Goal: Task Accomplishment & Management: Use online tool/utility

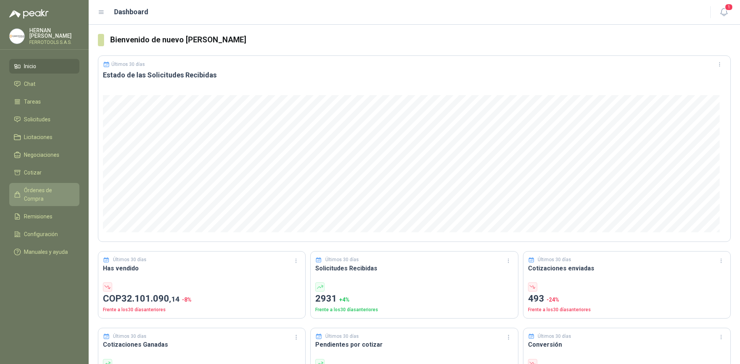
click at [47, 188] on span "Órdenes de Compra" at bounding box center [48, 194] width 48 height 17
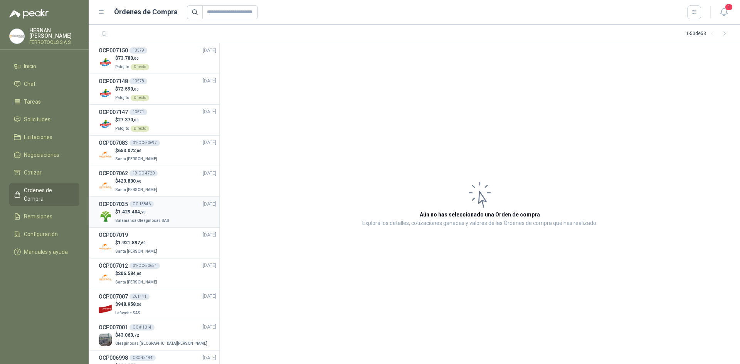
scroll to position [39, 0]
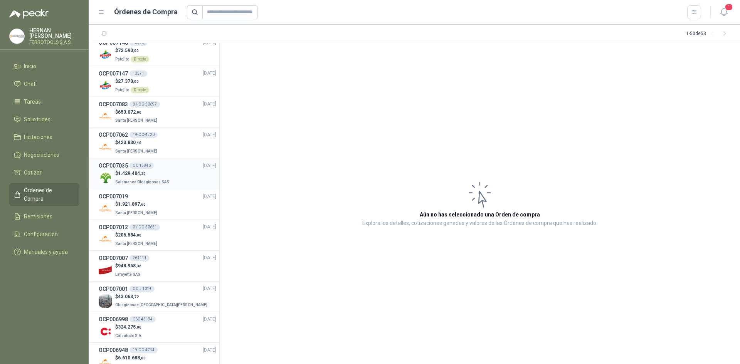
click at [151, 176] on p "$ 1.429.404 ,20" at bounding box center [142, 173] width 55 height 7
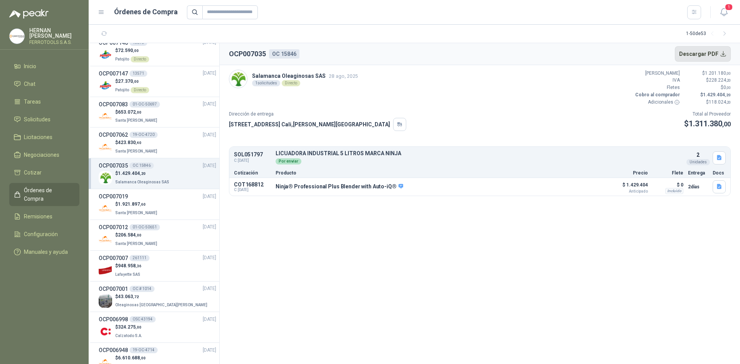
click at [720, 52] on button "Descargar PDF" at bounding box center [703, 53] width 56 height 15
click at [37, 212] on span "Remisiones" at bounding box center [38, 216] width 29 height 8
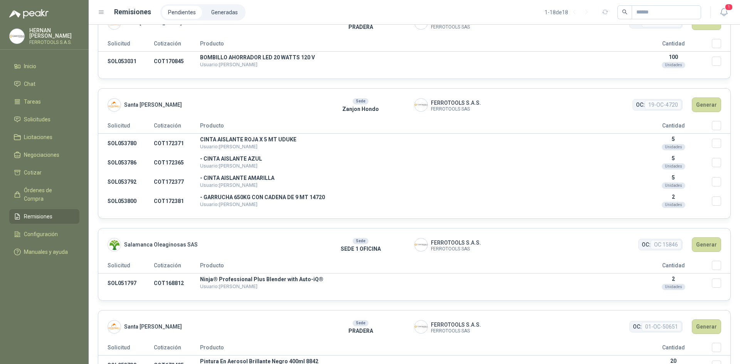
scroll to position [385, 0]
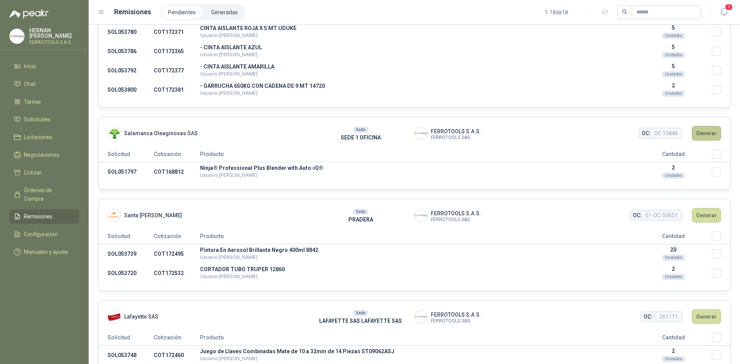
click at [707, 132] on button "Generar" at bounding box center [706, 133] width 29 height 15
click at [703, 129] on button "Generar" at bounding box center [706, 133] width 29 height 15
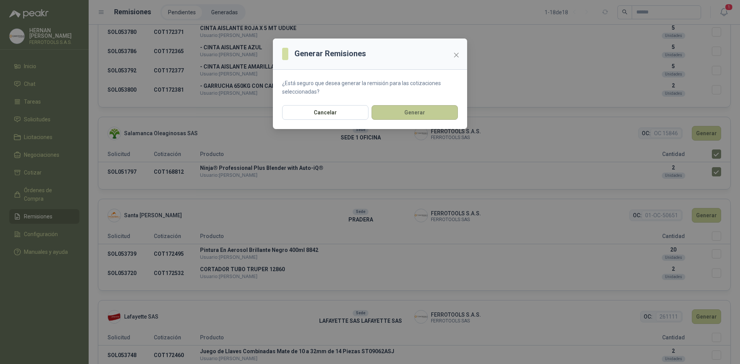
click at [402, 115] on button "Generar" at bounding box center [415, 112] width 86 height 15
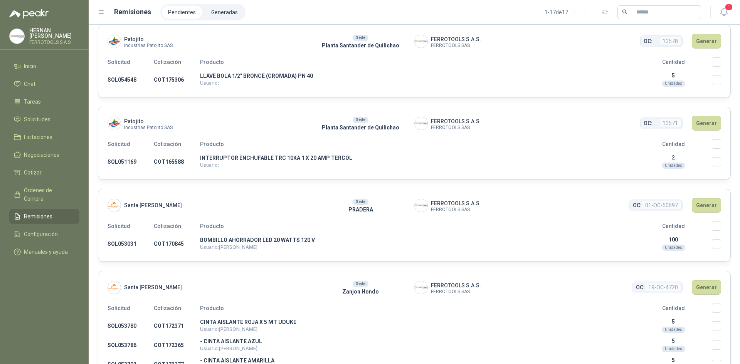
scroll to position [0, 0]
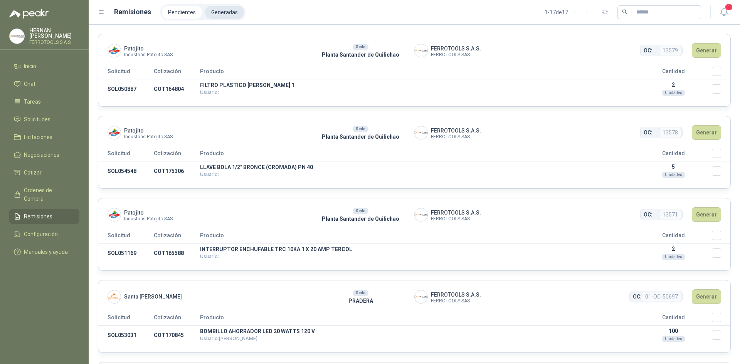
click at [219, 15] on li "Generadas" at bounding box center [224, 12] width 39 height 13
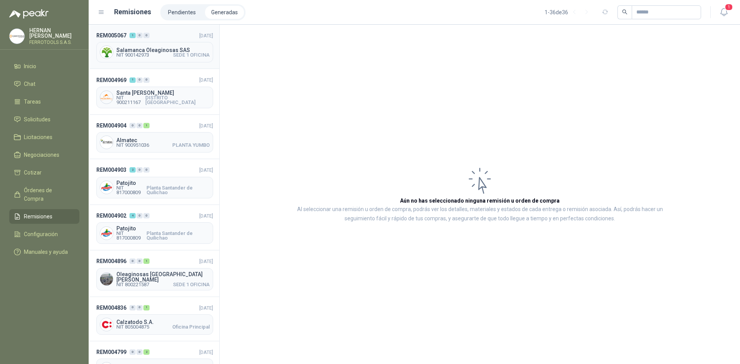
click at [168, 34] on header "REM005067 1 0 0 [DATE]" at bounding box center [154, 35] width 117 height 8
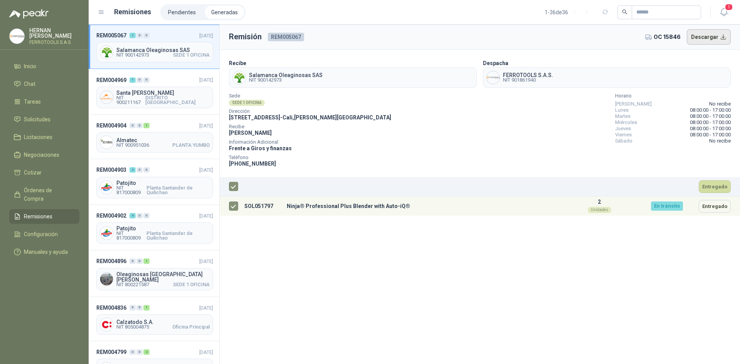
click at [713, 36] on button "Descargar" at bounding box center [709, 36] width 44 height 15
click at [59, 212] on li "Remisiones" at bounding box center [44, 216] width 61 height 8
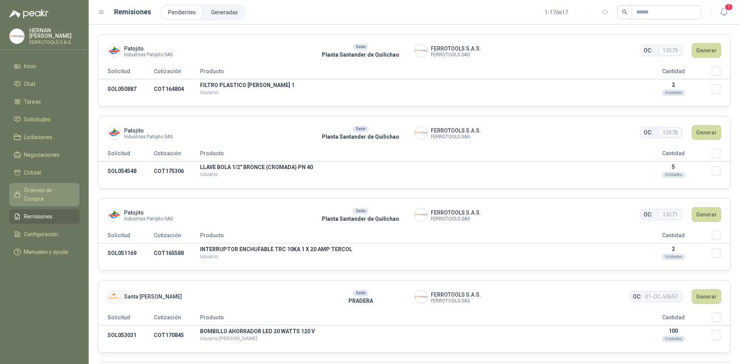
click at [26, 188] on span "Órdenes de Compra" at bounding box center [48, 194] width 48 height 17
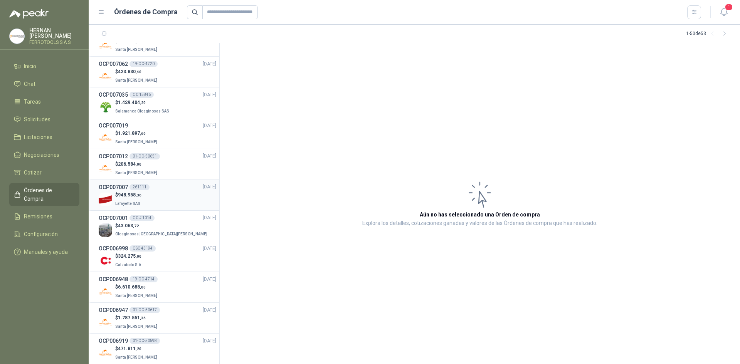
scroll to position [116, 0]
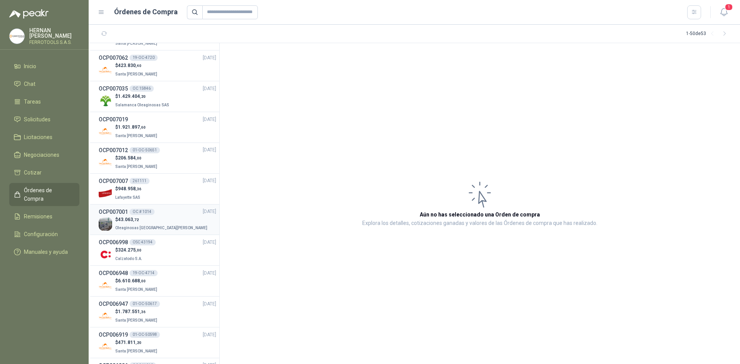
click at [178, 226] on div "$ 43.063 ,72 Oleaginosas [GEOGRAPHIC_DATA][PERSON_NAME]" at bounding box center [158, 224] width 118 height 16
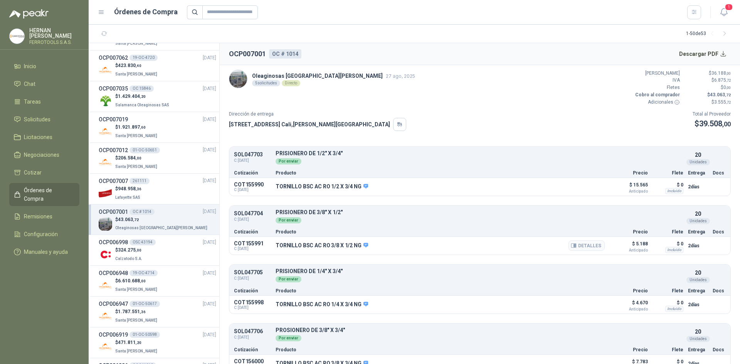
scroll to position [72, 0]
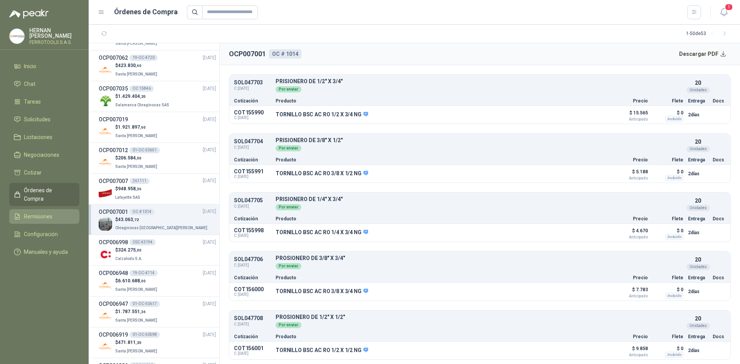
click at [40, 212] on span "Remisiones" at bounding box center [38, 216] width 29 height 8
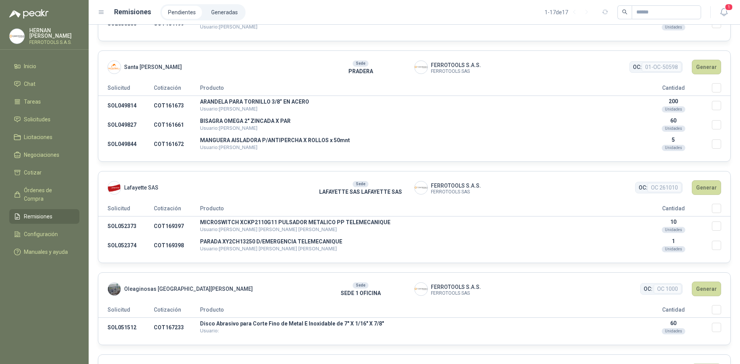
scroll to position [1118, 0]
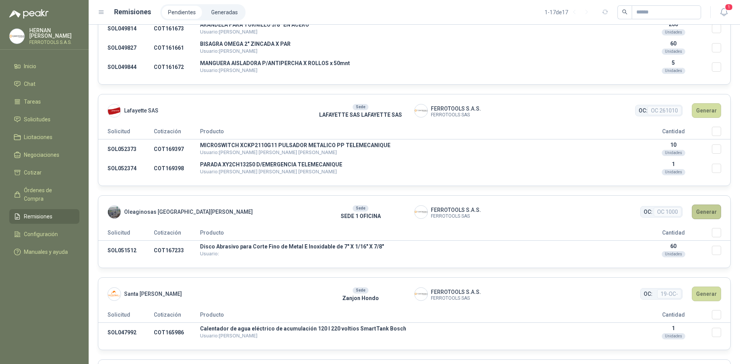
click at [706, 215] on button "Generar" at bounding box center [706, 212] width 29 height 15
click at [712, 215] on button "Generar" at bounding box center [706, 212] width 29 height 15
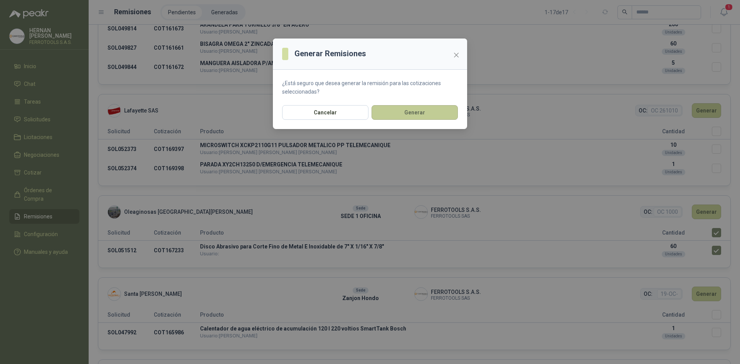
click at [439, 111] on button "Generar" at bounding box center [415, 112] width 86 height 15
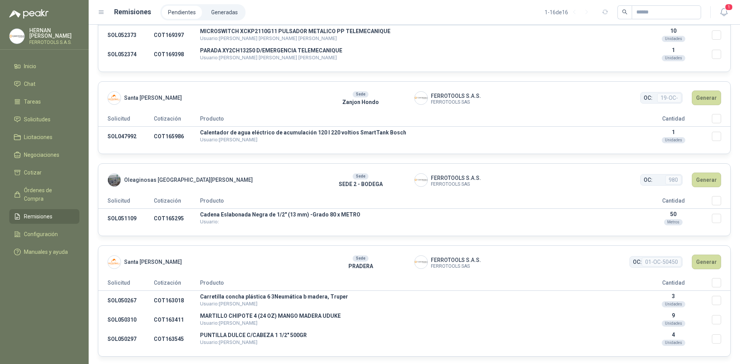
scroll to position [1234, 0]
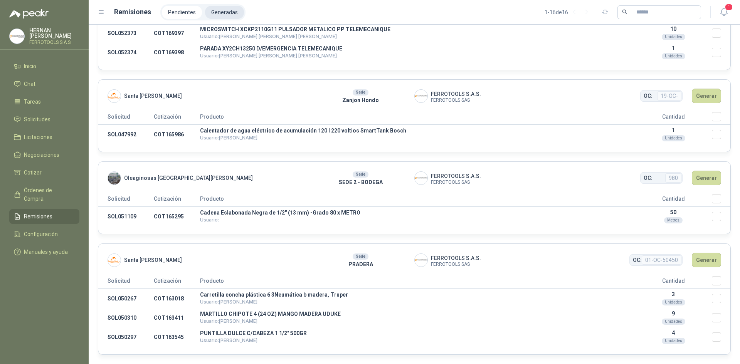
drag, startPoint x: 229, startPoint y: 8, endPoint x: 227, endPoint y: 13, distance: 5.7
click at [229, 8] on li "Generadas" at bounding box center [224, 12] width 39 height 13
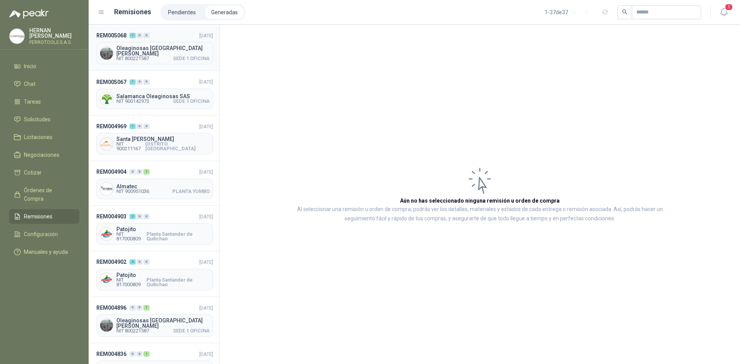
click at [169, 34] on header "REM005068 1 0 0 [DATE]" at bounding box center [154, 35] width 117 height 8
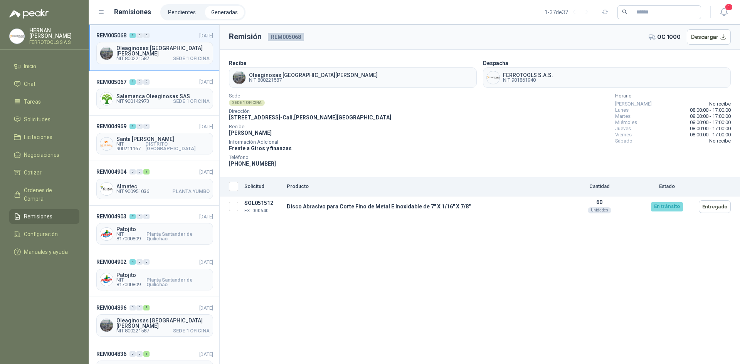
click at [241, 183] on th "Solicitud" at bounding box center [262, 186] width 42 height 19
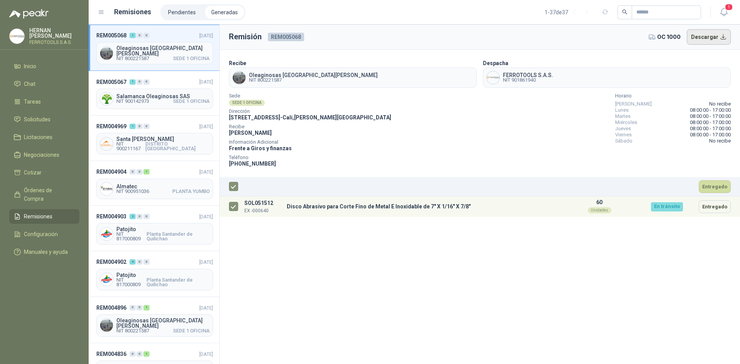
click at [708, 33] on button "Descargar" at bounding box center [709, 36] width 44 height 15
click at [52, 188] on span "Órdenes de Compra" at bounding box center [48, 194] width 48 height 17
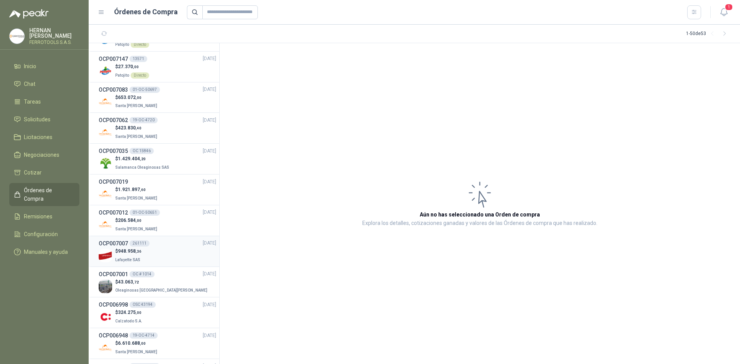
scroll to position [77, 0]
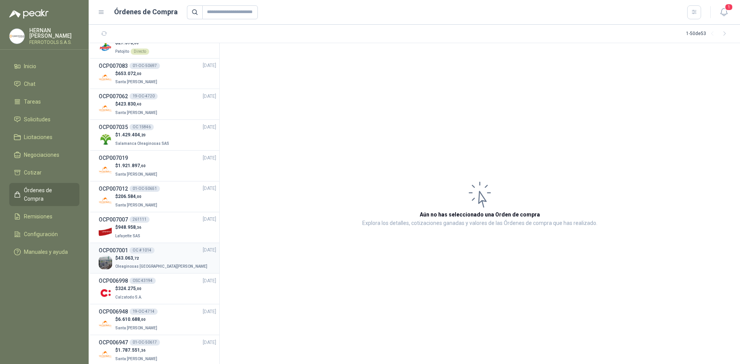
click at [155, 264] on span "Oleaginosas [GEOGRAPHIC_DATA][PERSON_NAME]" at bounding box center [161, 266] width 92 height 4
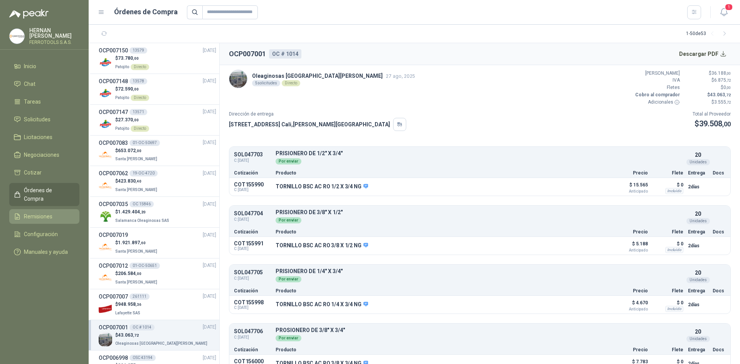
click at [54, 212] on li "Remisiones" at bounding box center [44, 216] width 61 height 8
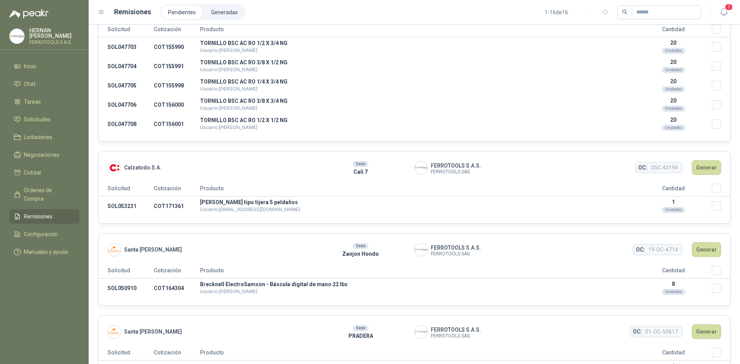
scroll to position [617, 0]
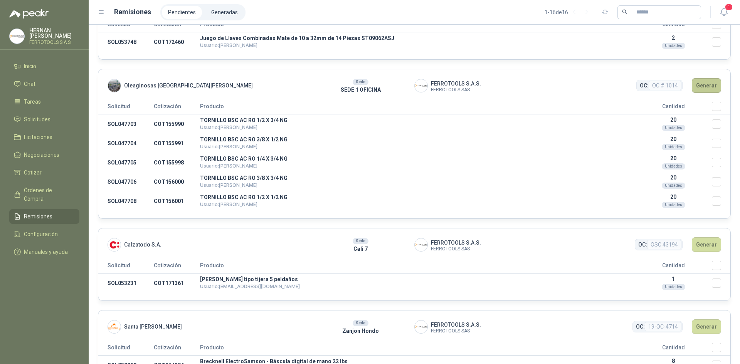
click at [693, 86] on button "Generar" at bounding box center [706, 85] width 29 height 15
click at [708, 85] on button "Generar" at bounding box center [706, 85] width 29 height 15
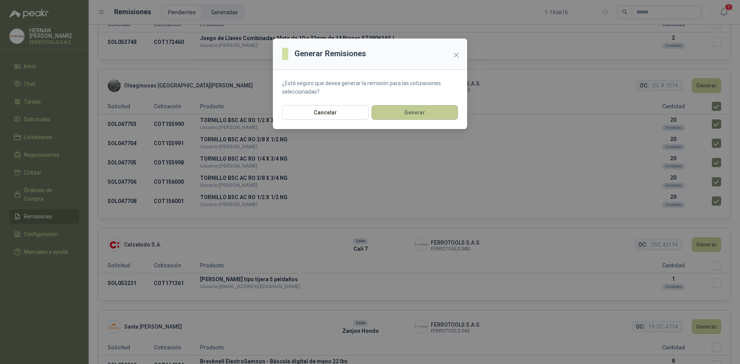
click at [405, 114] on button "Generar" at bounding box center [415, 112] width 86 height 15
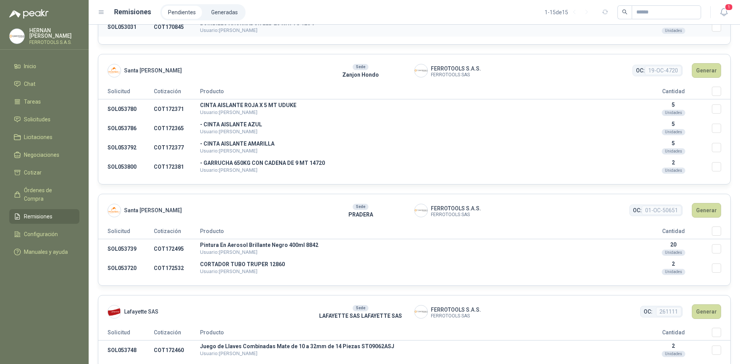
scroll to position [231, 0]
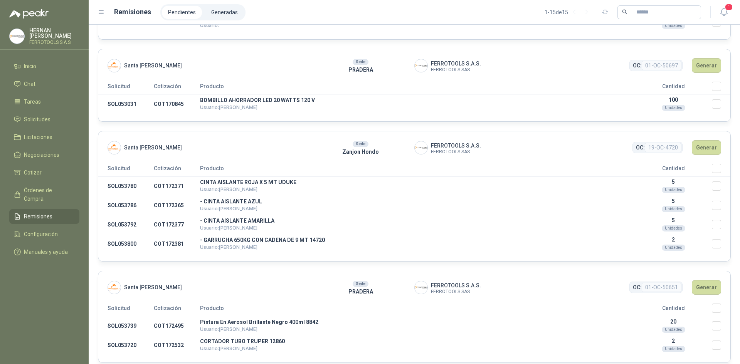
drag, startPoint x: 230, startPoint y: 14, endPoint x: 230, endPoint y: 22, distance: 8.1
click at [230, 14] on li "Generadas" at bounding box center [224, 12] width 39 height 13
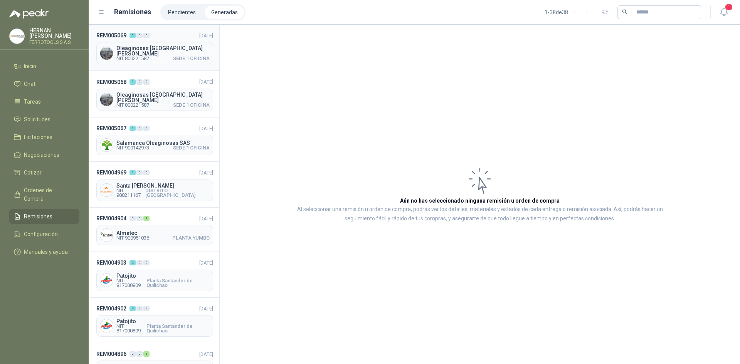
click at [178, 39] on header "REM005069 5 0 0 [DATE]" at bounding box center [154, 35] width 117 height 8
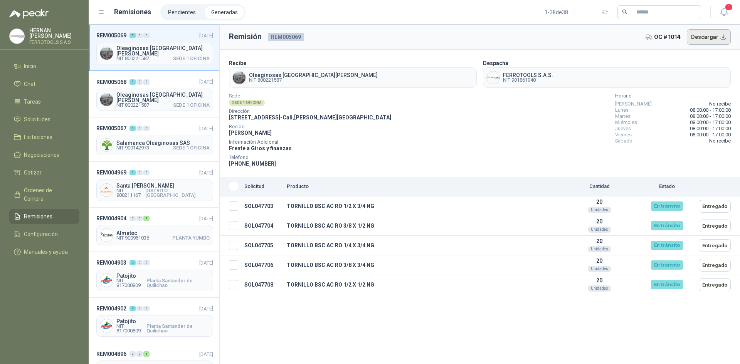
click at [720, 36] on button "Descargar" at bounding box center [709, 36] width 44 height 15
click at [179, 79] on header "REM005068 1 0 0 [DATE]" at bounding box center [154, 81] width 117 height 8
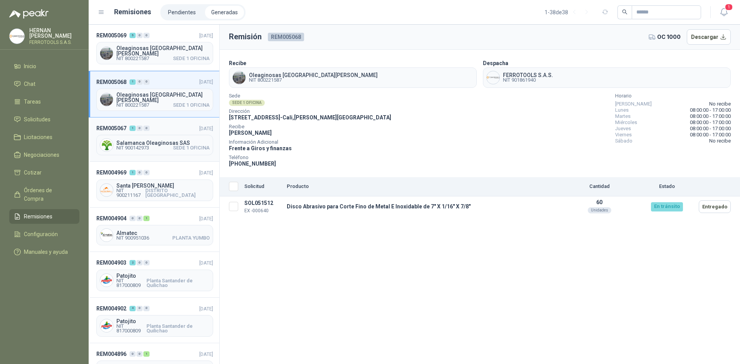
click at [173, 124] on header "REM005067 1 0 0 [DATE]" at bounding box center [154, 128] width 117 height 8
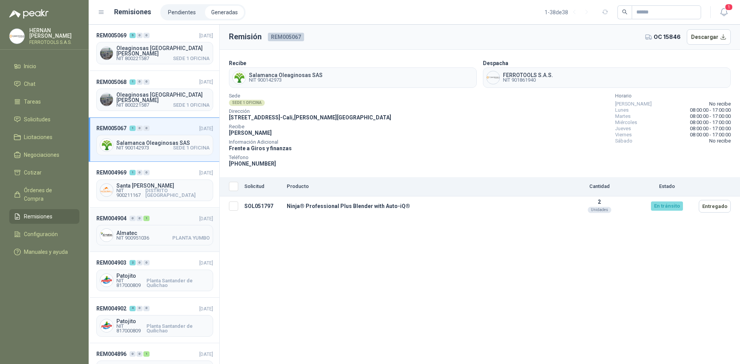
click at [174, 214] on header "REM004904 0 0 1 [DATE]" at bounding box center [154, 218] width 117 height 8
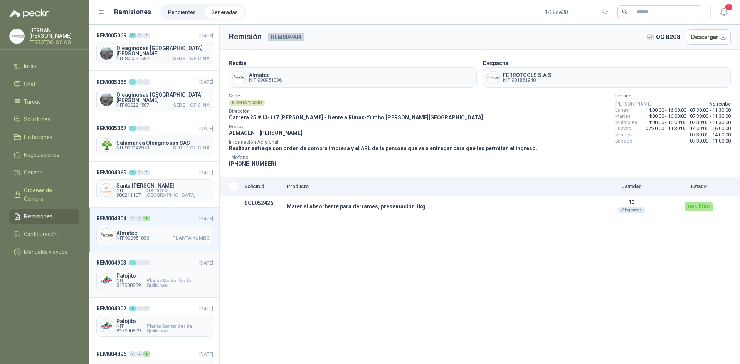
click at [168, 259] on header "REM004903 2 0 0 [DATE]" at bounding box center [154, 263] width 117 height 8
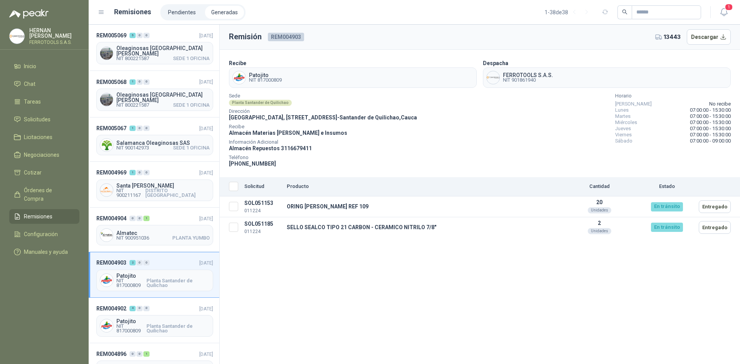
scroll to position [39, 0]
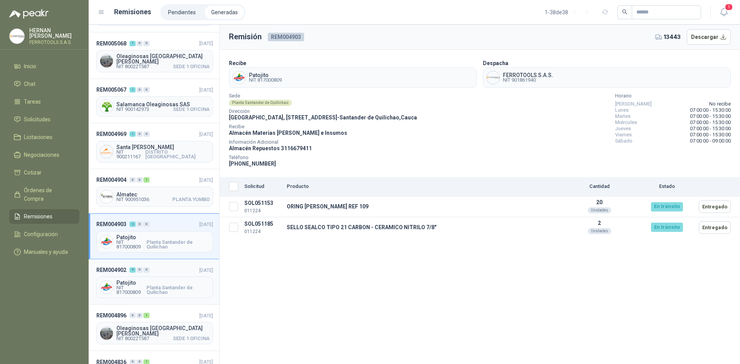
click at [166, 266] on header "REM004902 4 0 0 [DATE]" at bounding box center [154, 270] width 117 height 8
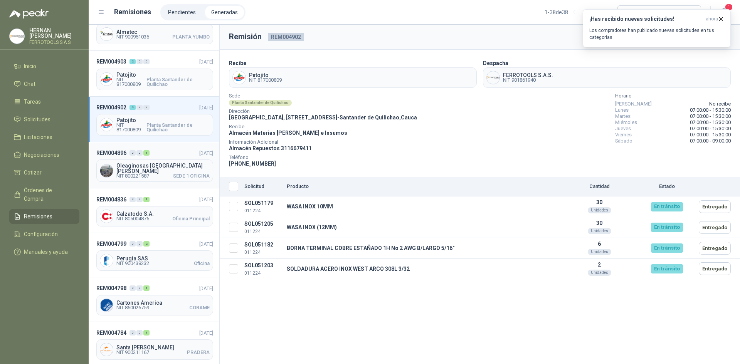
scroll to position [270, 0]
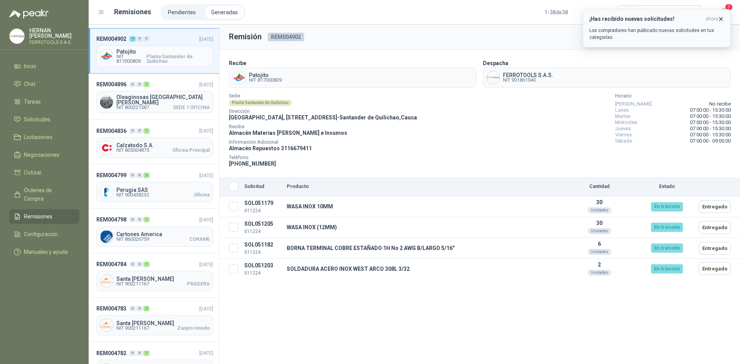
click at [722, 18] on icon "button" at bounding box center [721, 19] width 7 height 7
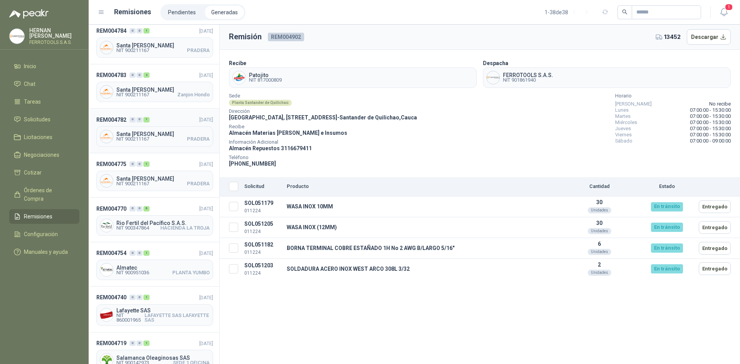
scroll to position [501, 0]
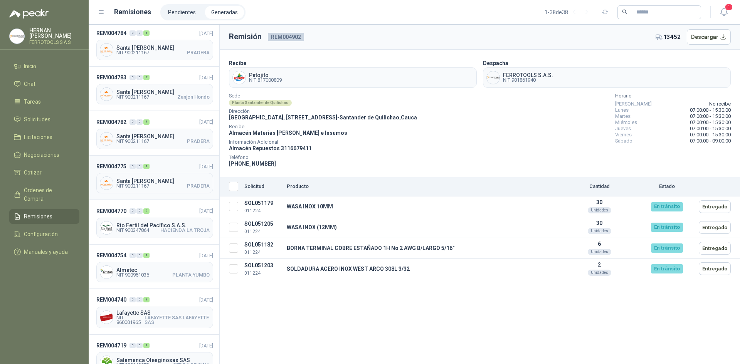
click at [172, 162] on header "REM004775 0 0 1 [DATE]" at bounding box center [154, 166] width 117 height 8
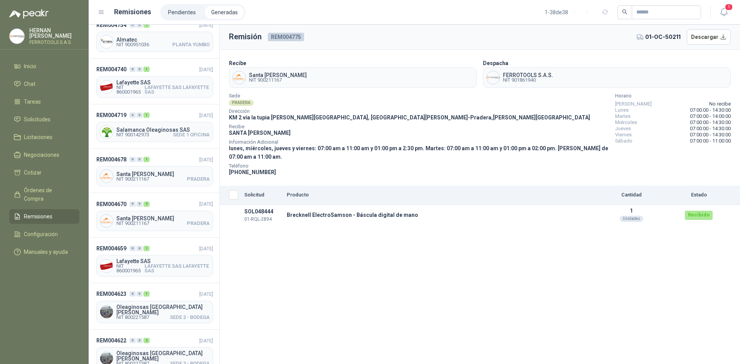
scroll to position [732, 0]
click at [166, 199] on header "REM004670 0 0 2 [DATE]" at bounding box center [154, 203] width 117 height 8
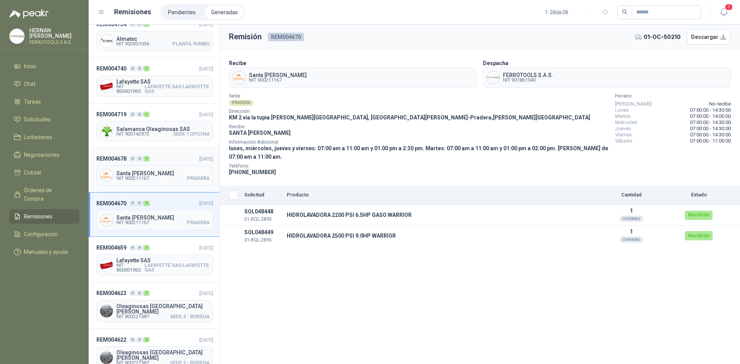
click at [160, 155] on header "REM004678 0 0 1 [DATE]" at bounding box center [154, 159] width 117 height 8
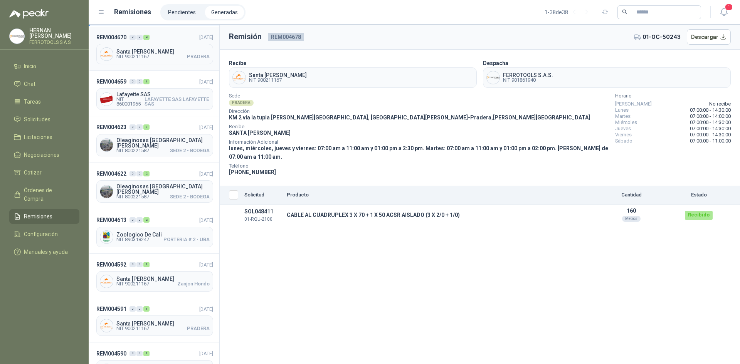
scroll to position [925, 0]
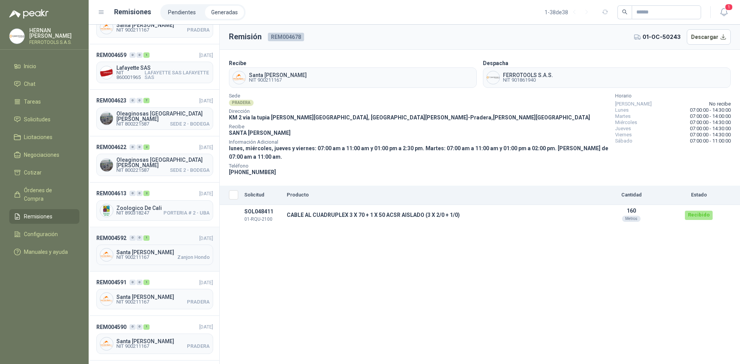
click at [165, 227] on div "REM004592 0 0 1 [DATE] [GEOGRAPHIC_DATA][PERSON_NAME] NIT 900211167 Zanjon Hondo" at bounding box center [154, 249] width 131 height 44
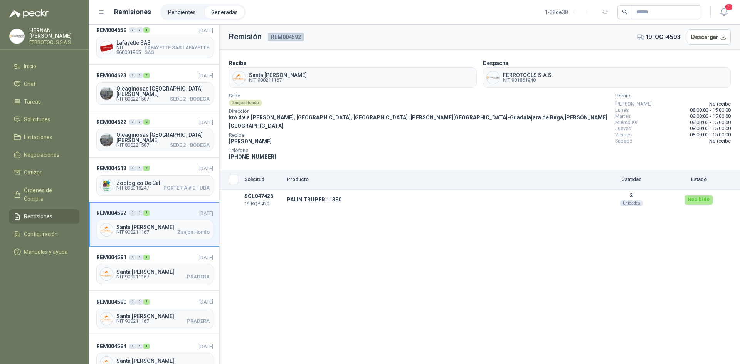
scroll to position [964, 0]
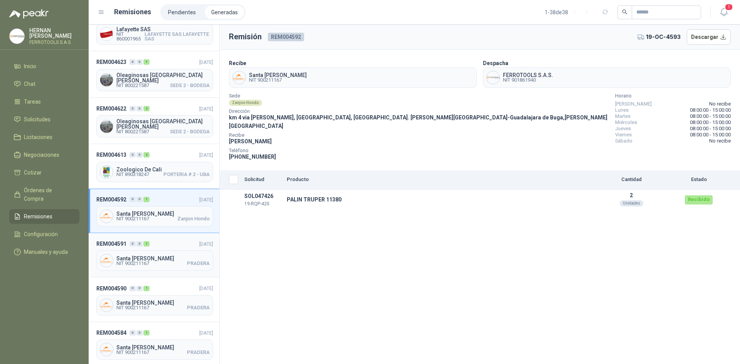
click at [164, 233] on div "REM004591 0 0 1 [DATE] [GEOGRAPHIC_DATA][PERSON_NAME] NIT 900211167 PRADERA" at bounding box center [154, 255] width 131 height 44
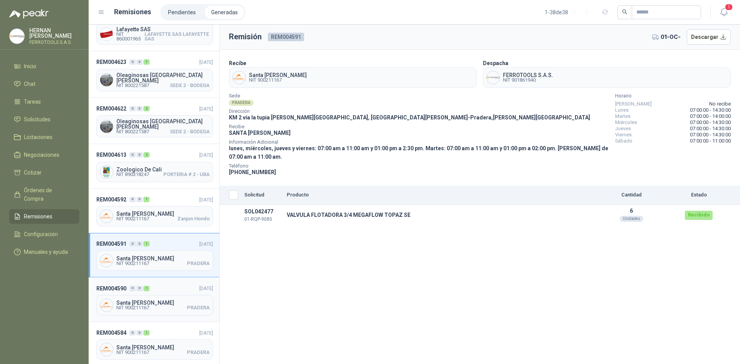
click at [160, 284] on header "REM004590 0 0 1 [DATE]" at bounding box center [154, 288] width 117 height 8
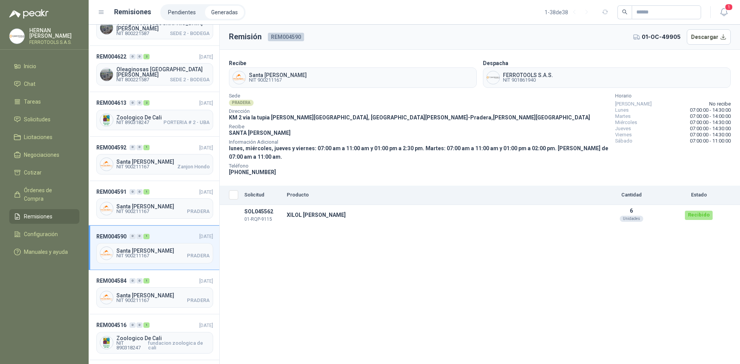
scroll to position [1079, 0]
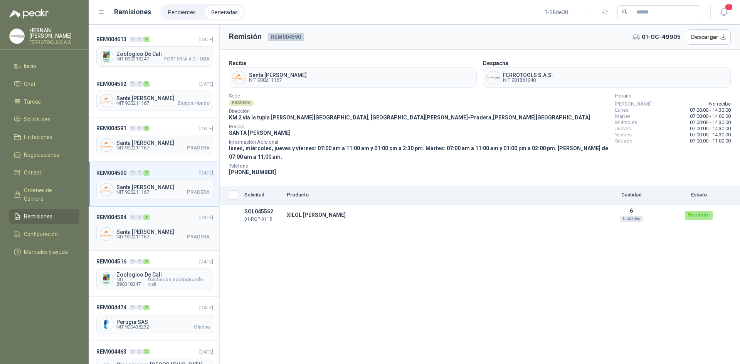
click at [176, 207] on div "REM004584 0 0 1 [DATE] [GEOGRAPHIC_DATA][PERSON_NAME] NIT 900211167 PRADERA" at bounding box center [154, 229] width 131 height 44
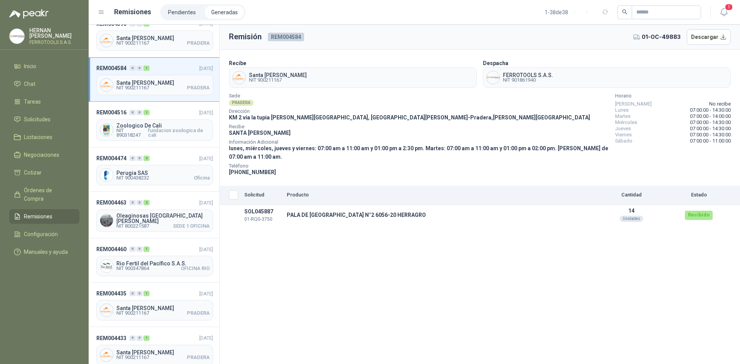
scroll to position [1233, 0]
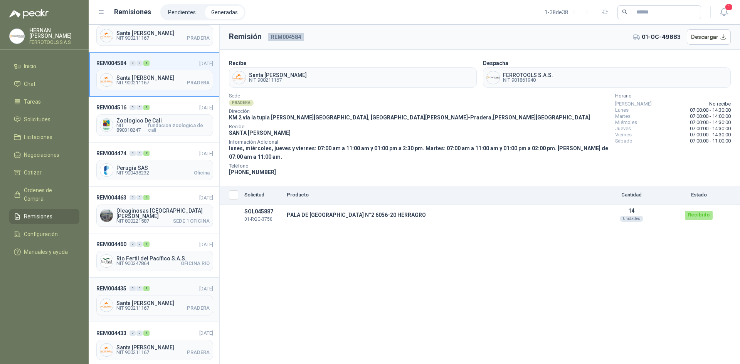
click at [172, 278] on div "REM004435 0 0 1 [DATE] [GEOGRAPHIC_DATA][PERSON_NAME] NIT 900211167 PRADERA" at bounding box center [154, 300] width 131 height 44
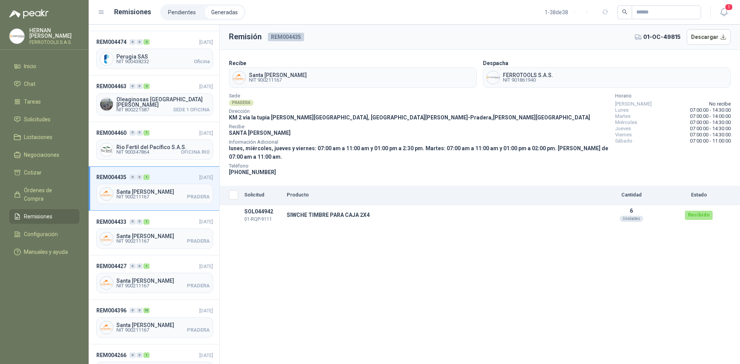
scroll to position [1349, 0]
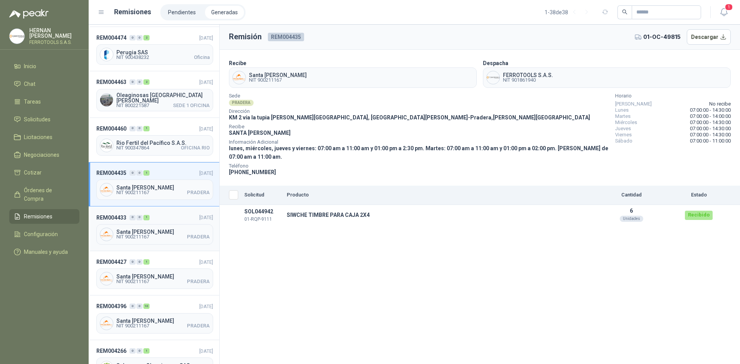
click at [174, 213] on header "REM004433 0 0 1 [DATE]" at bounding box center [154, 217] width 117 height 8
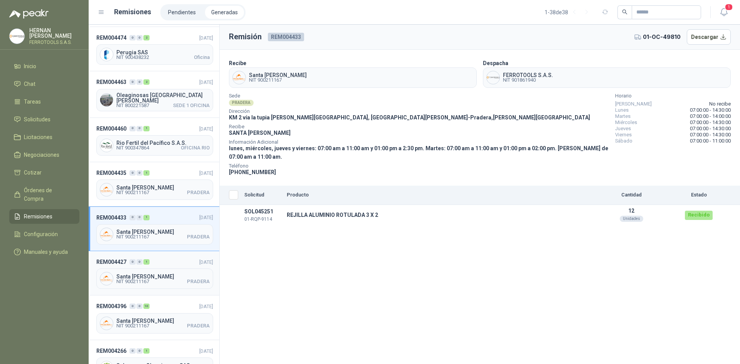
click at [168, 258] on header "REM004427 0 0 1 [DATE]" at bounding box center [154, 262] width 117 height 8
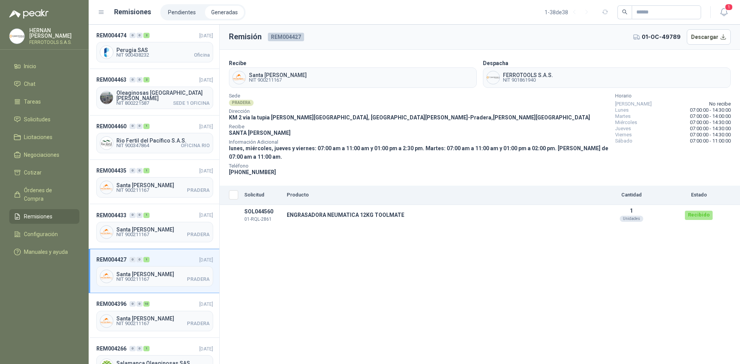
scroll to position [1352, 0]
click at [165, 299] on header "REM004396 0 0 10 [DATE]" at bounding box center [154, 303] width 117 height 8
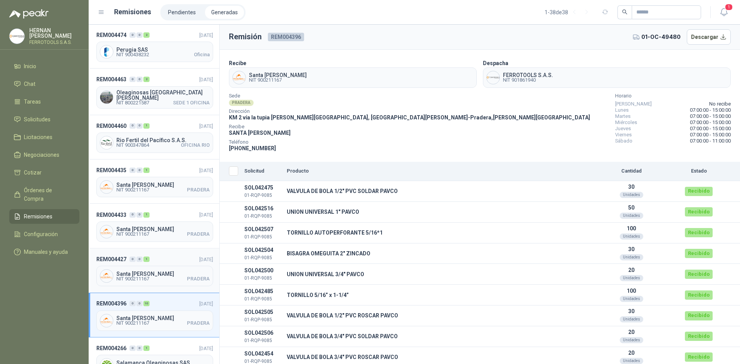
click at [165, 255] on header "REM004427 0 0 1 [DATE]" at bounding box center [154, 259] width 117 height 8
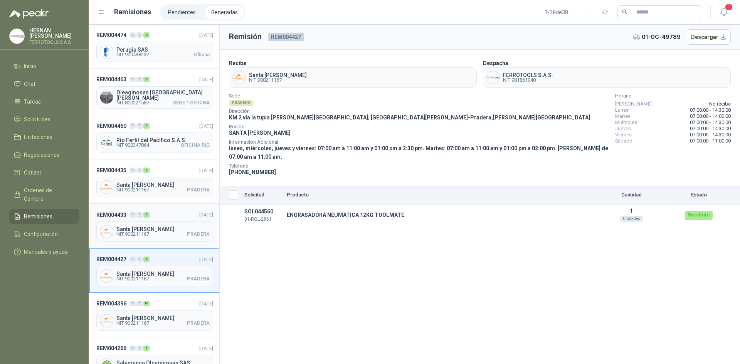
click at [170, 210] on header "REM004433 0 0 1 [DATE]" at bounding box center [154, 214] width 117 height 8
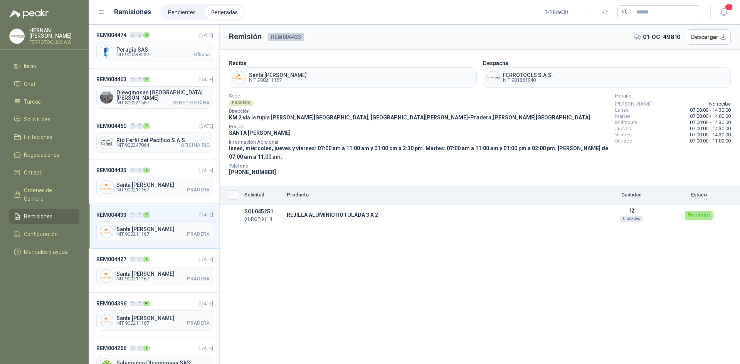
scroll to position [1313, 0]
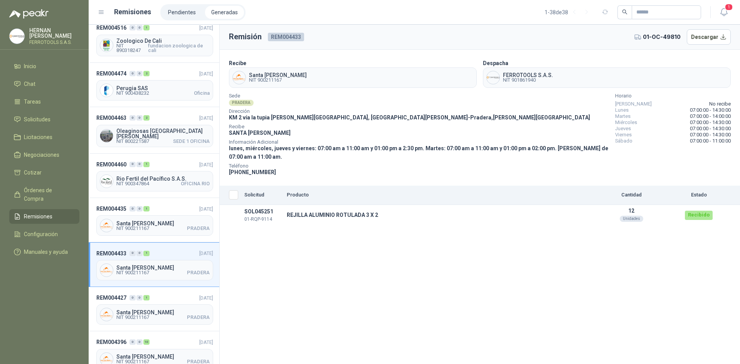
click at [170, 205] on header "REM004435 0 0 1 [DATE]" at bounding box center [154, 209] width 117 height 8
